Goal: Communication & Community: Ask a question

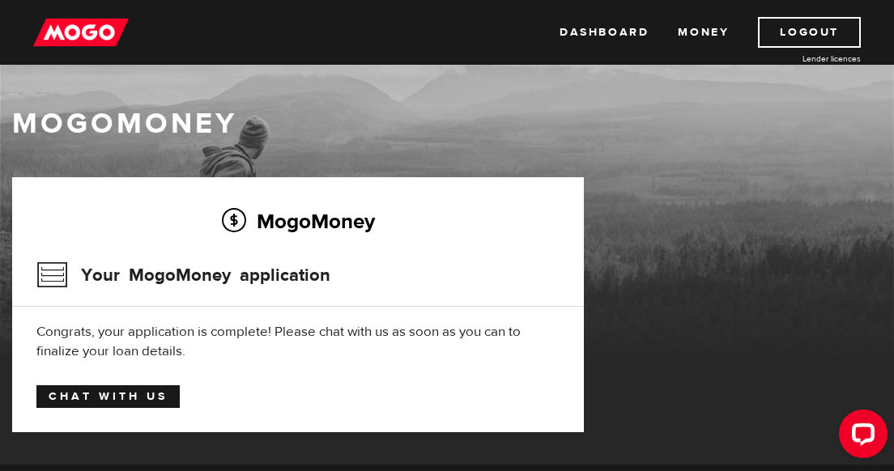
click at [155, 397] on link "Chat with us" at bounding box center [107, 396] width 143 height 23
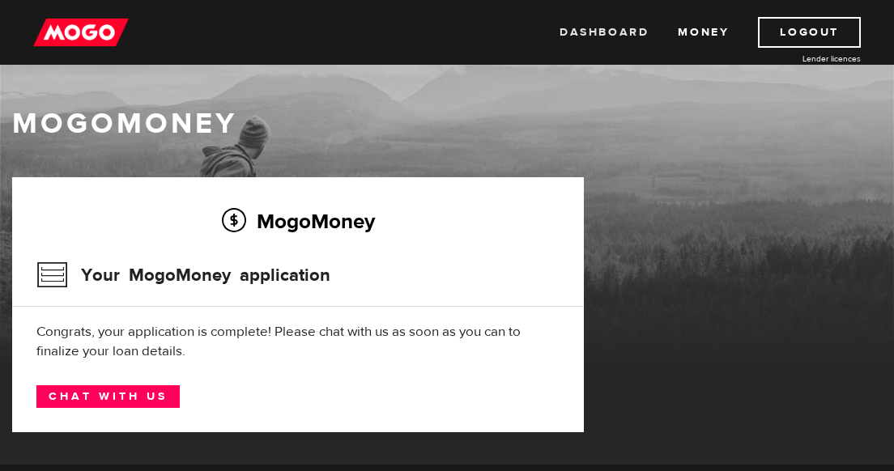
click at [573, 32] on link "Dashboard" at bounding box center [604, 32] width 89 height 31
click at [374, 283] on div "Your MogoMoney application" at bounding box center [297, 280] width 523 height 53
click at [572, 31] on link "Dashboard" at bounding box center [604, 32] width 89 height 31
